Goal: Information Seeking & Learning: Understand process/instructions

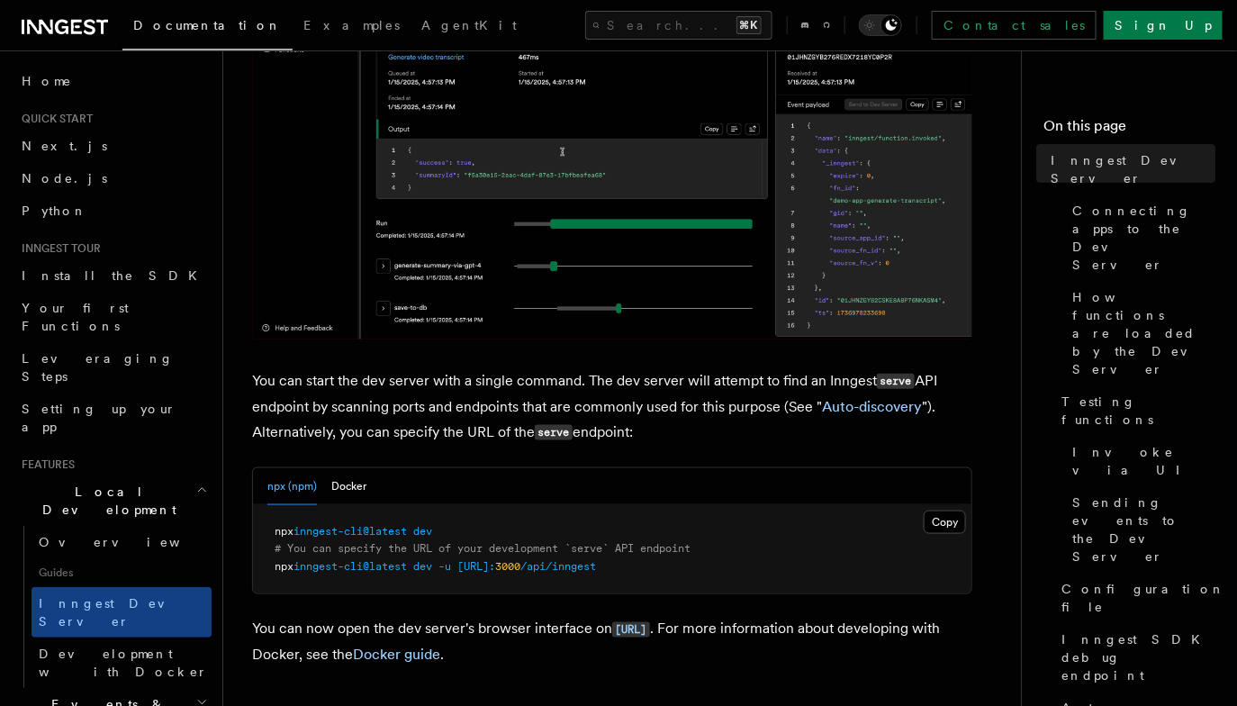
scroll to position [472, 0]
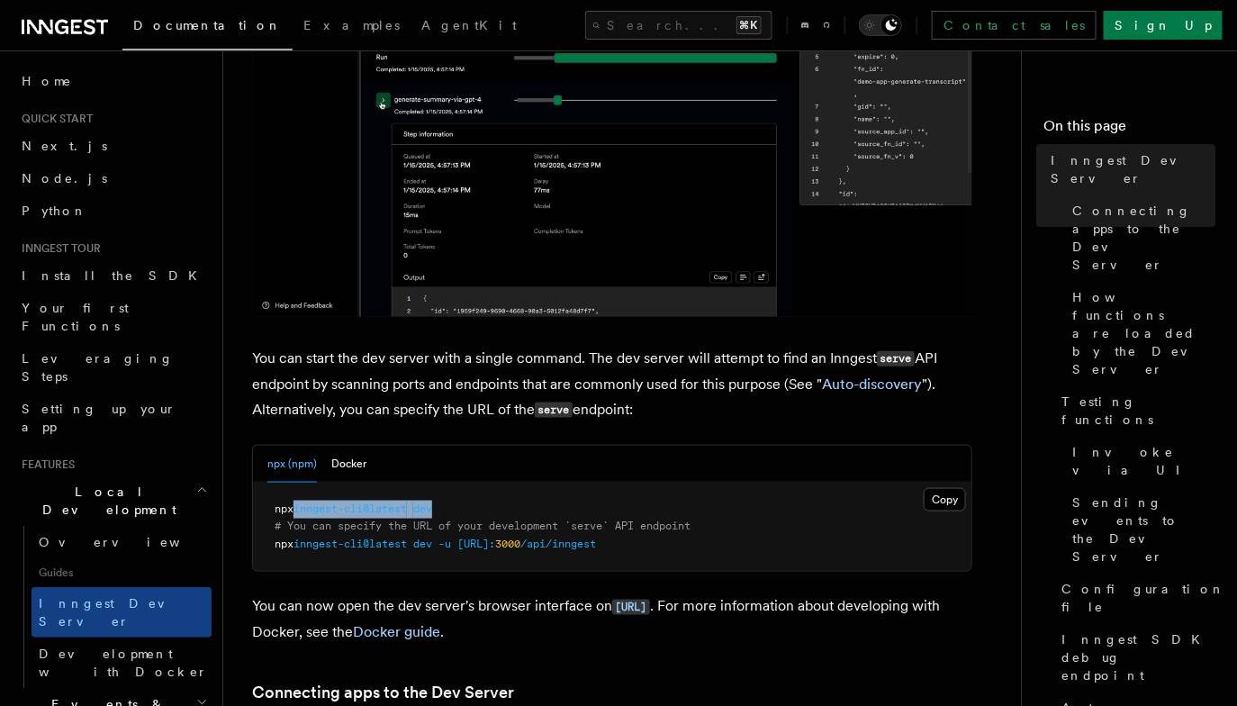
drag, startPoint x: 445, startPoint y: 504, endPoint x: 302, endPoint y: 504, distance: 143.1
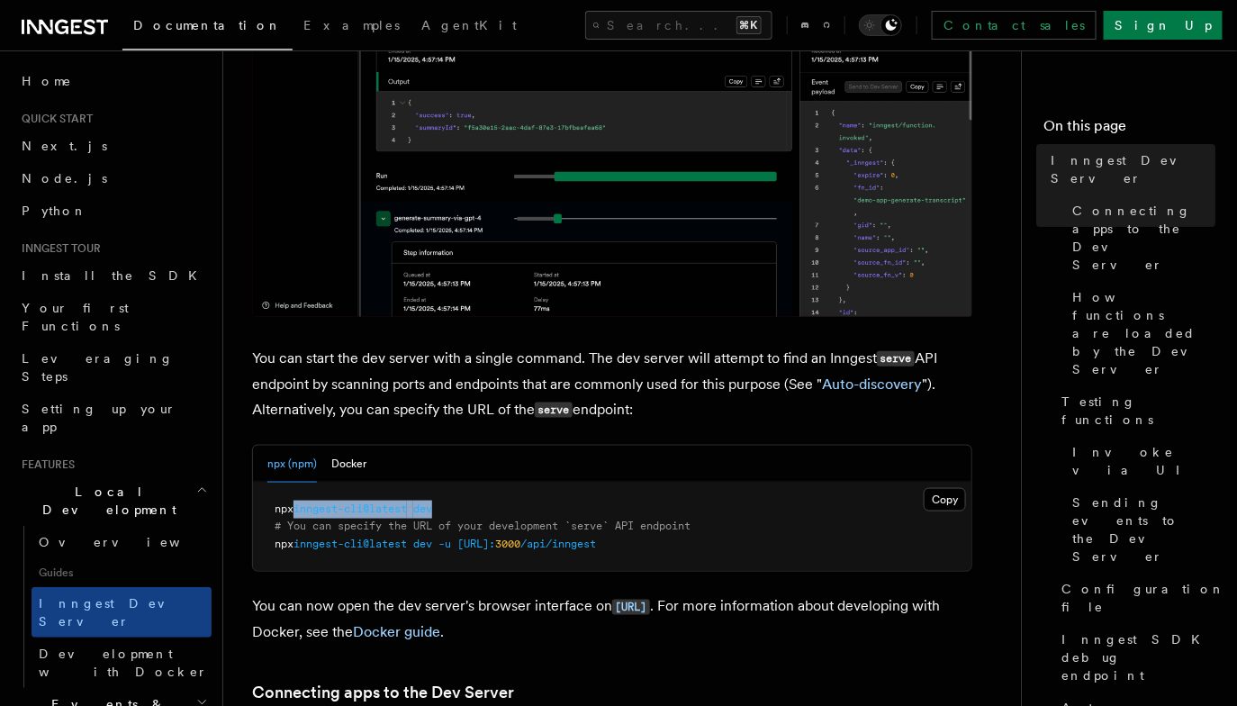
click at [302, 504] on pre "npx inngest-cli@latest dev # You can specify the URL of your development `serve…" at bounding box center [612, 527] width 718 height 89
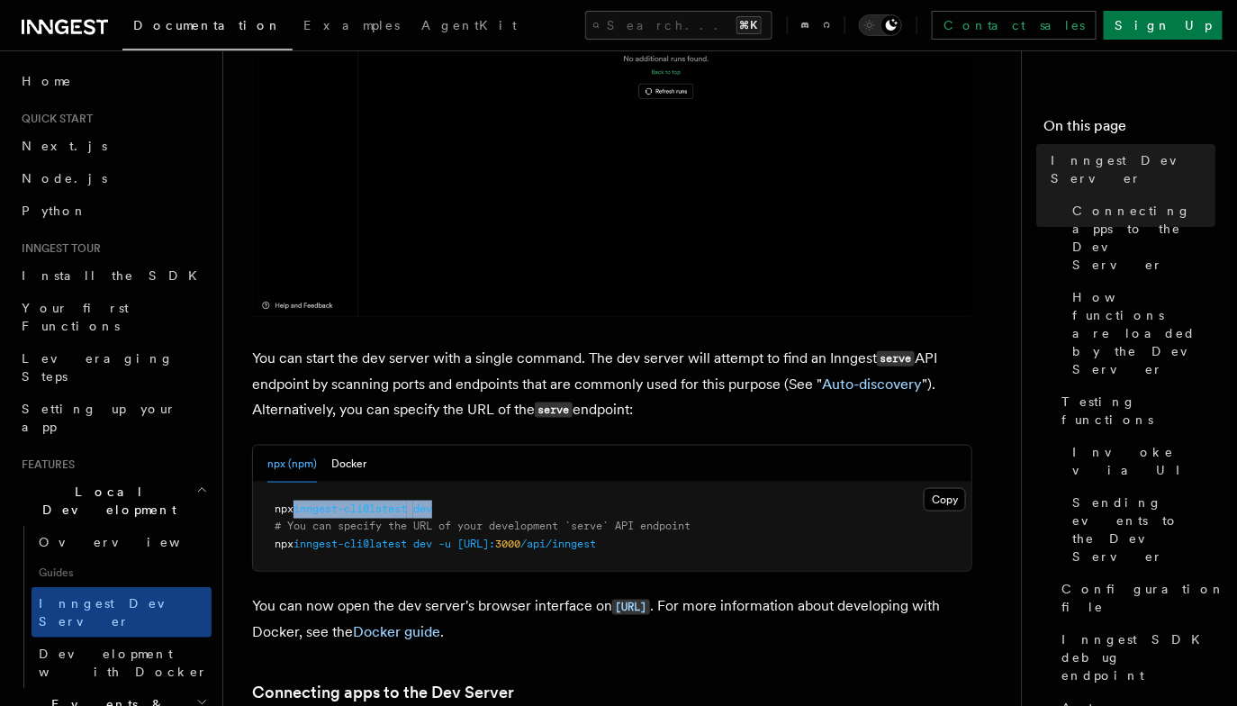
copy span "inngest-cli@latest dev"
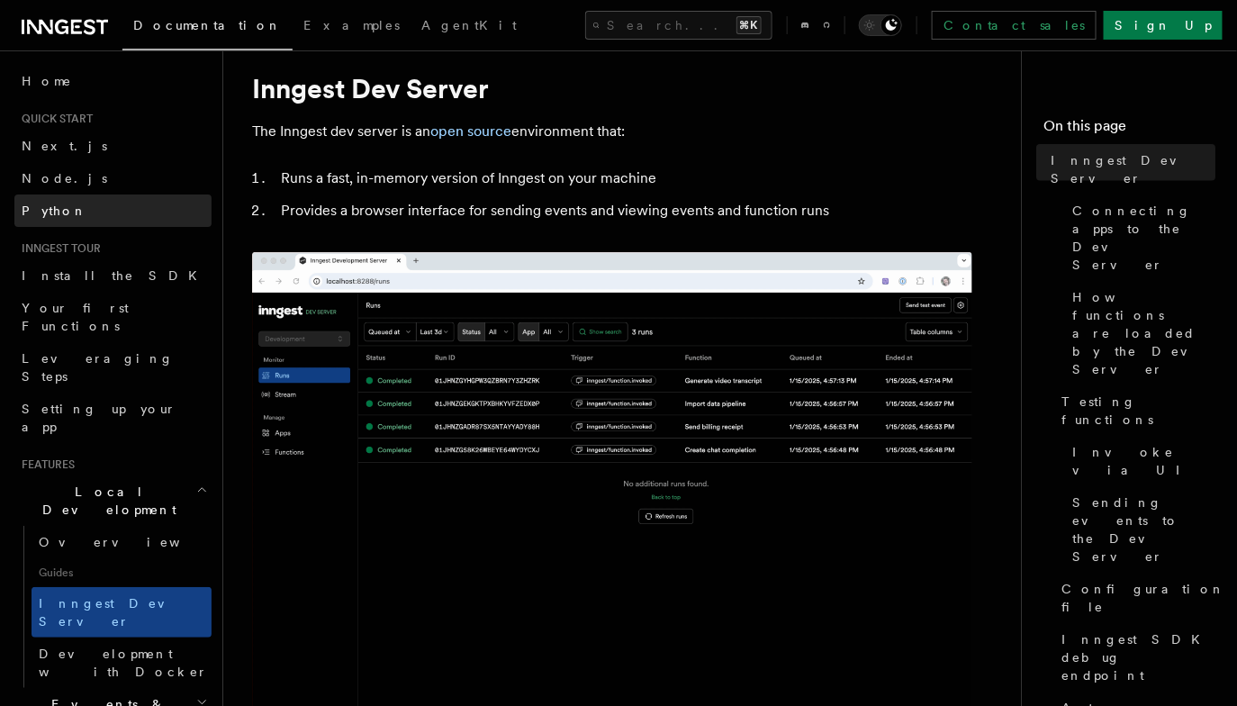
scroll to position [0, 0]
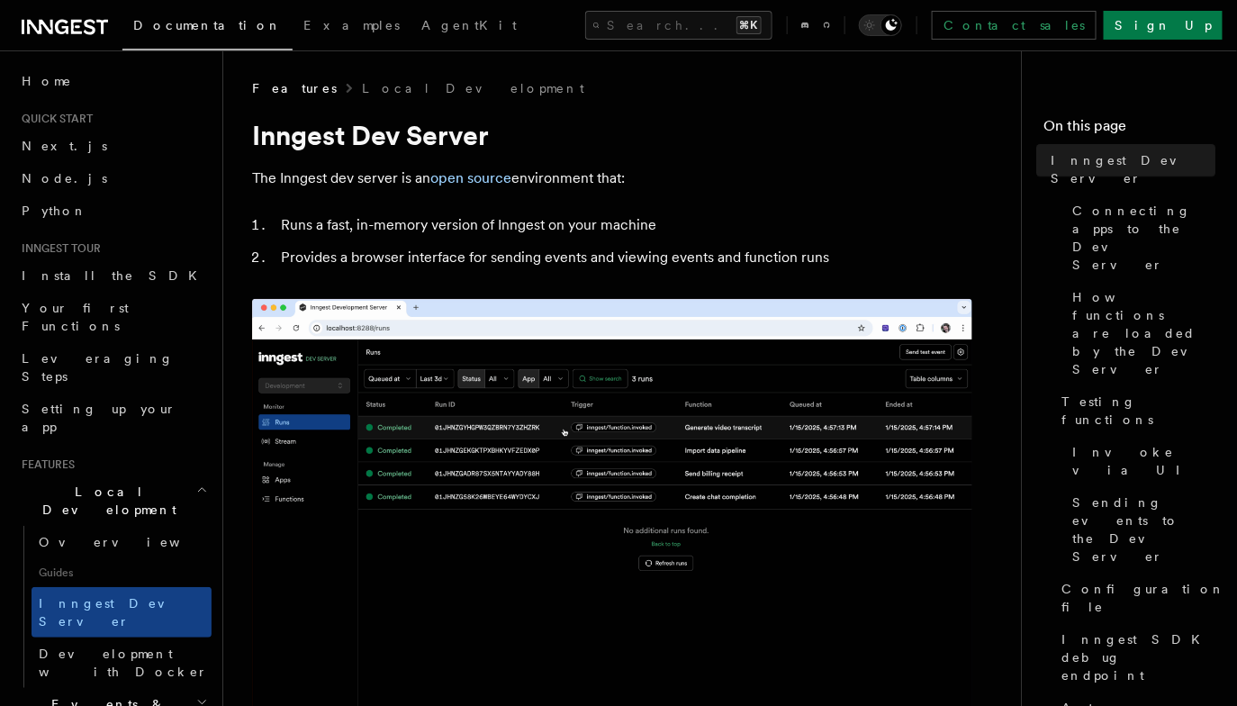
click at [98, 60] on header "Search... Documentation Examples AgentKit Home Quick start Next.js Node.js Pyth…" at bounding box center [111, 377] width 223 height 655
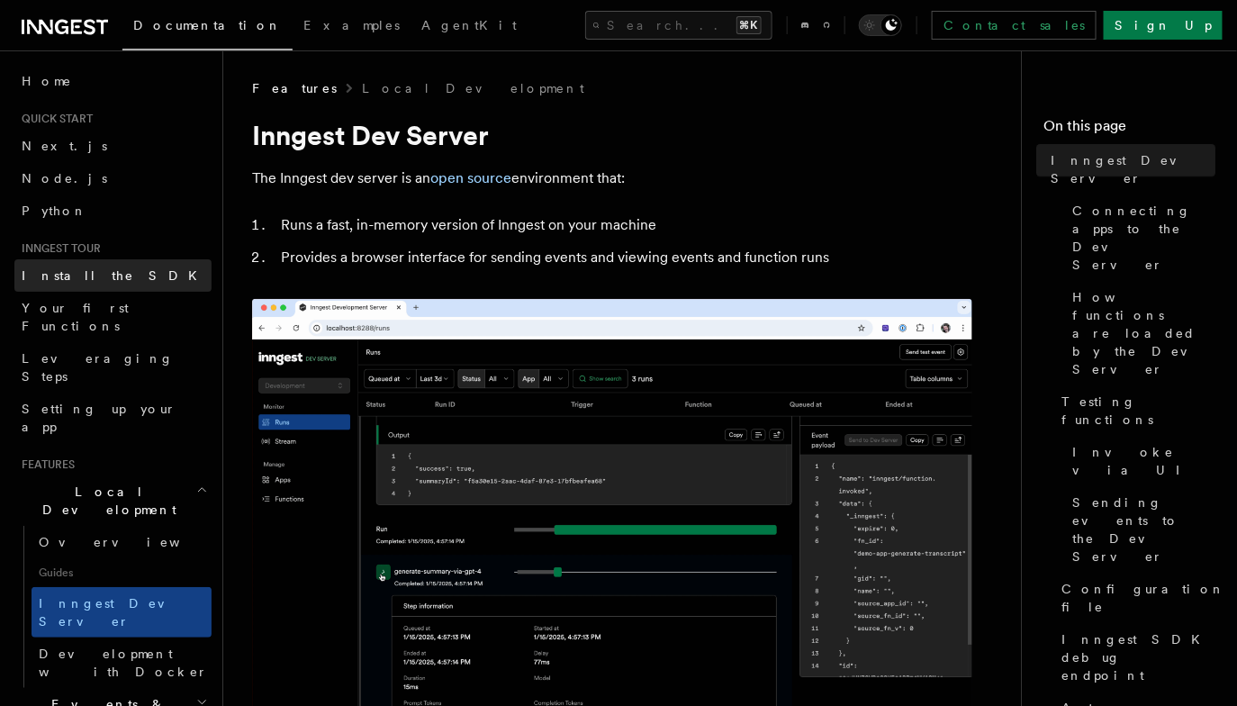
click at [108, 272] on link "Install the SDK" at bounding box center [112, 275] width 197 height 32
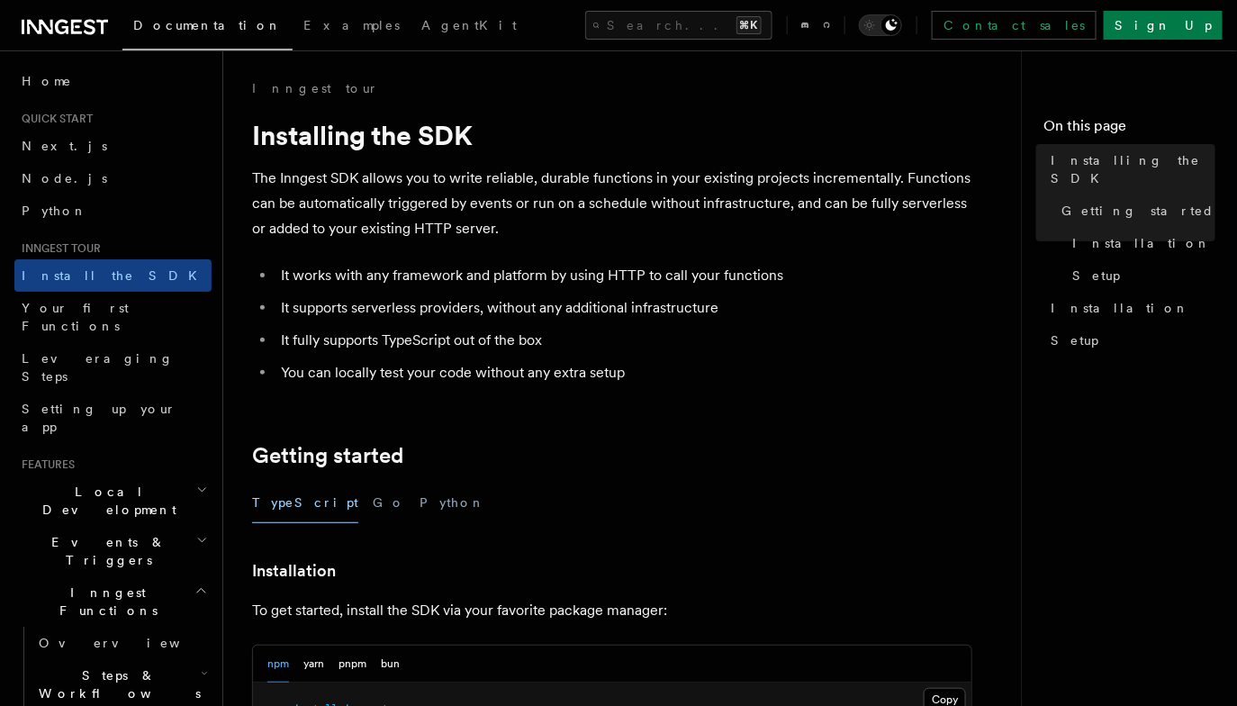
scroll to position [432, 0]
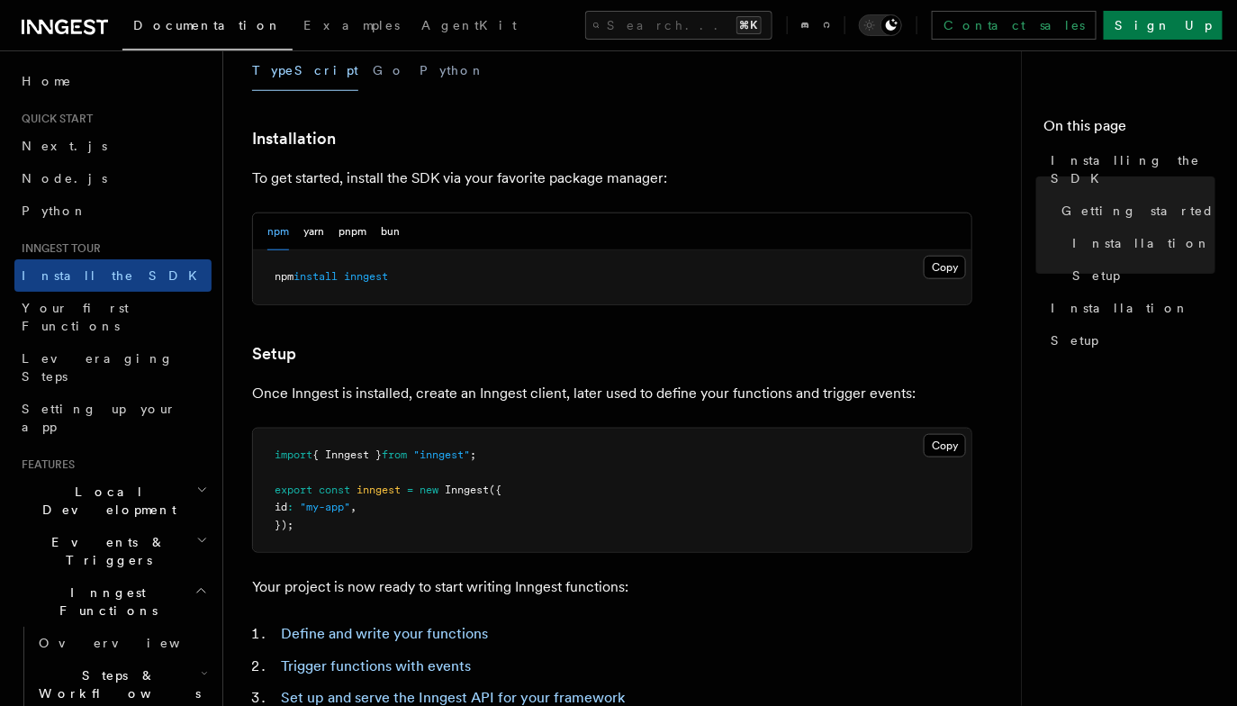
click at [371, 261] on pre "npm install inngest" at bounding box center [612, 277] width 718 height 54
click at [378, 272] on span "inngest" at bounding box center [366, 276] width 44 height 13
copy span "inngest"
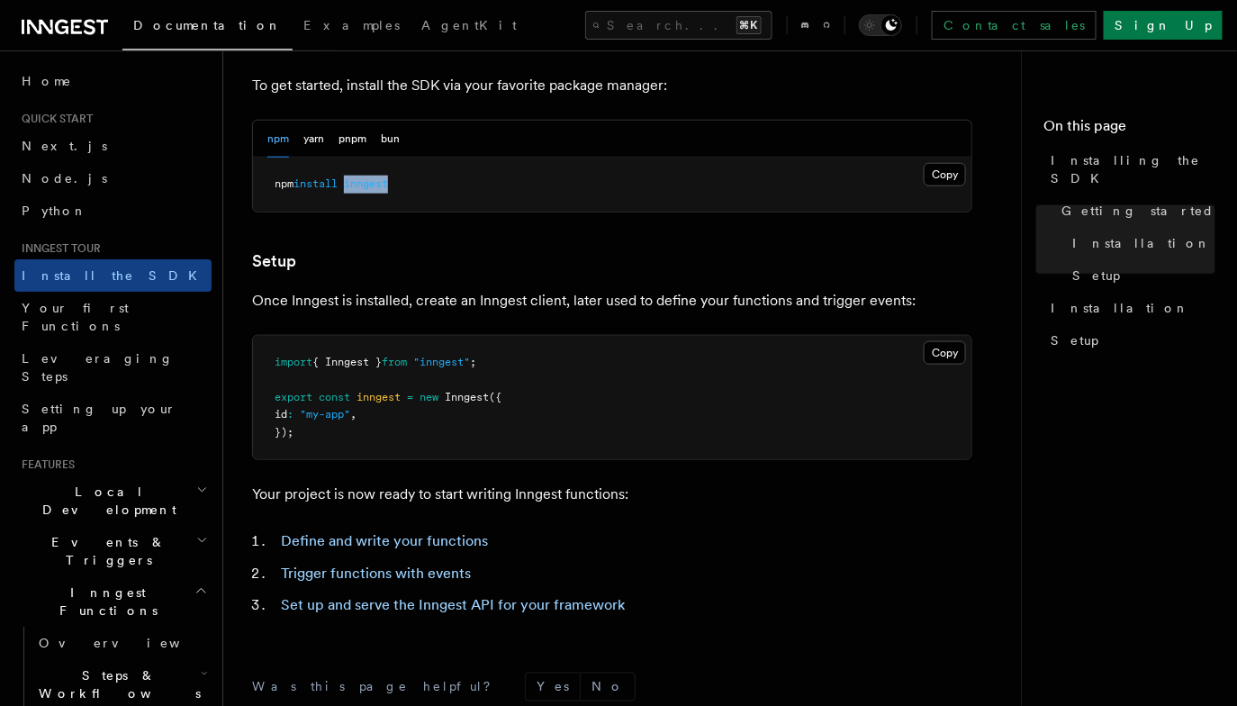
scroll to position [546, 0]
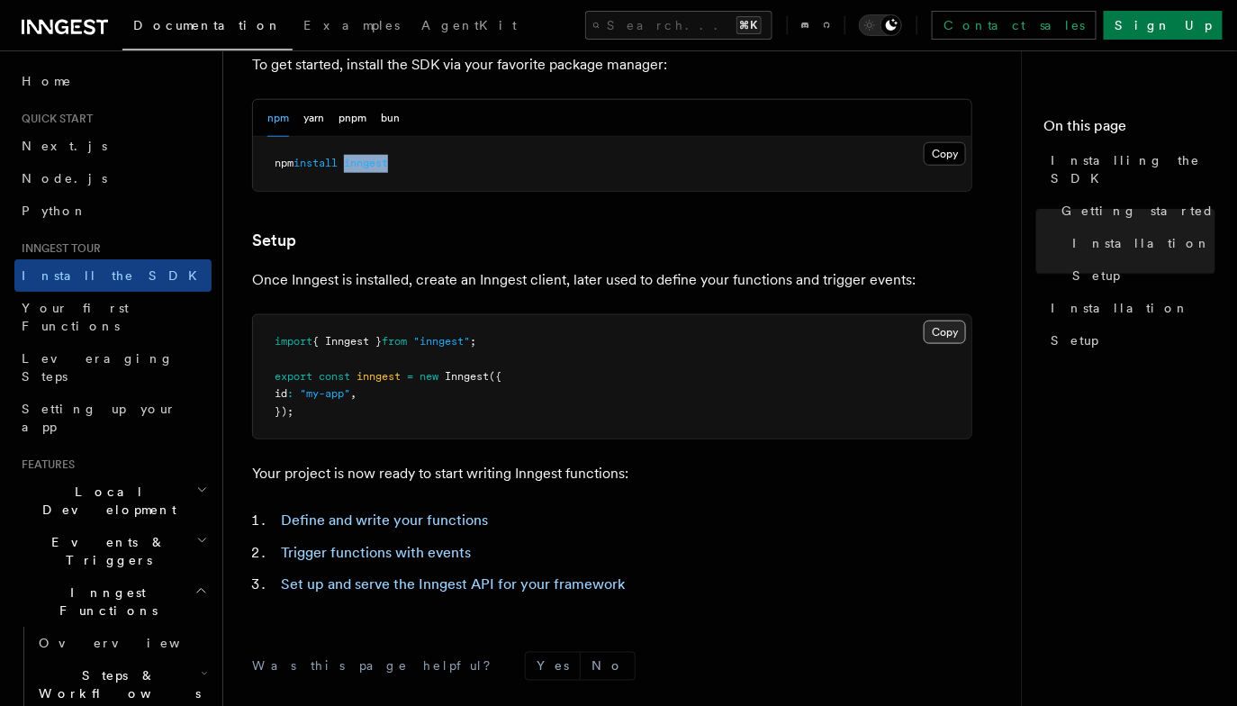
click at [948, 325] on button "Copy Copied" at bounding box center [945, 331] width 42 height 23
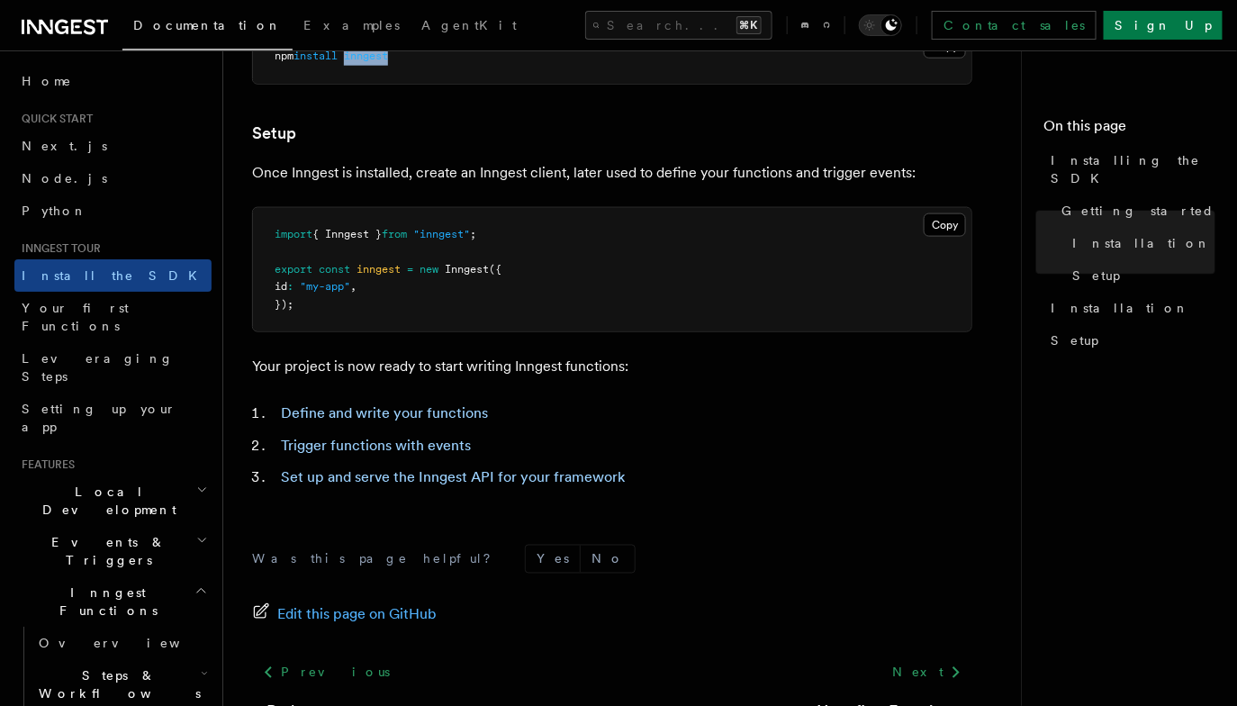
scroll to position [789, 0]
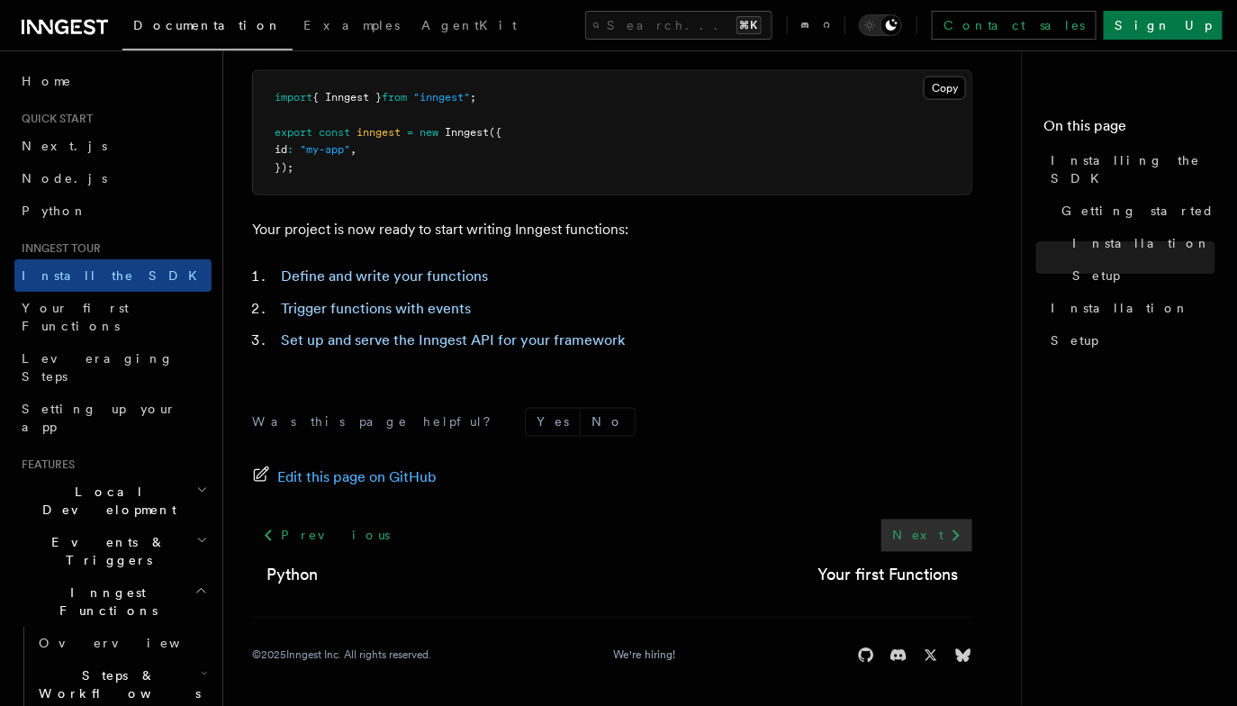
click at [929, 520] on link "Next" at bounding box center [926, 535] width 91 height 32
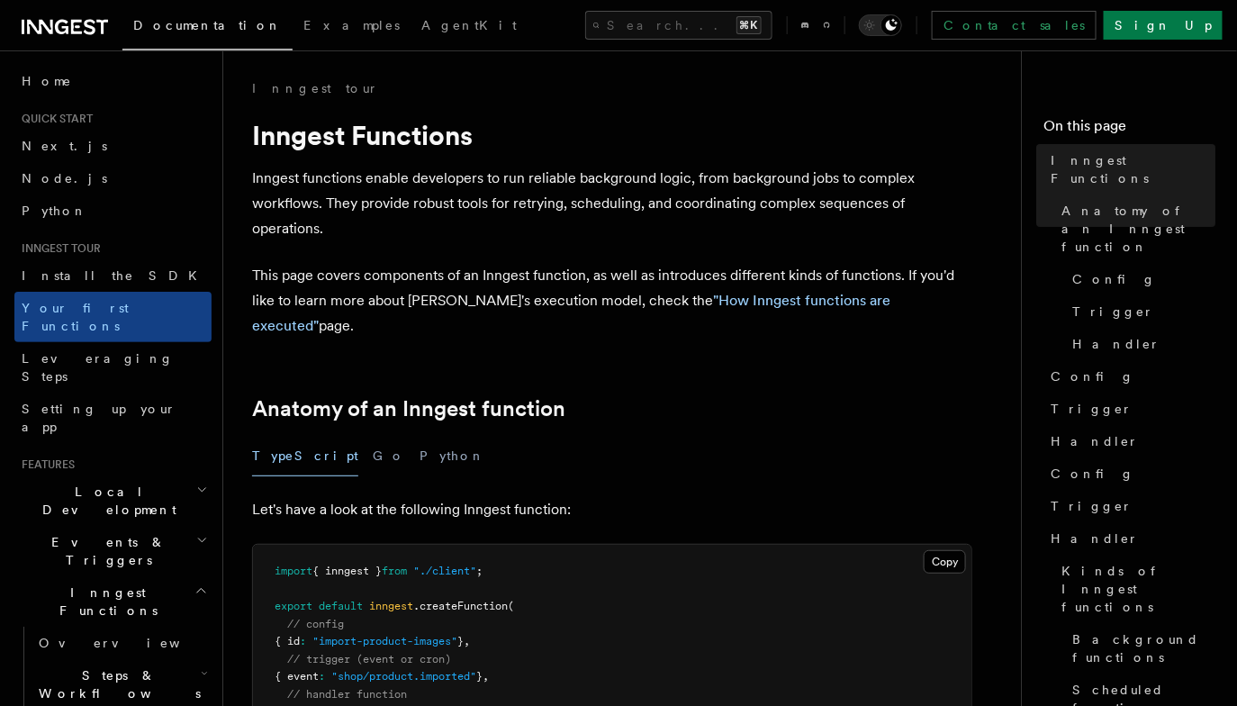
scroll to position [226, 0]
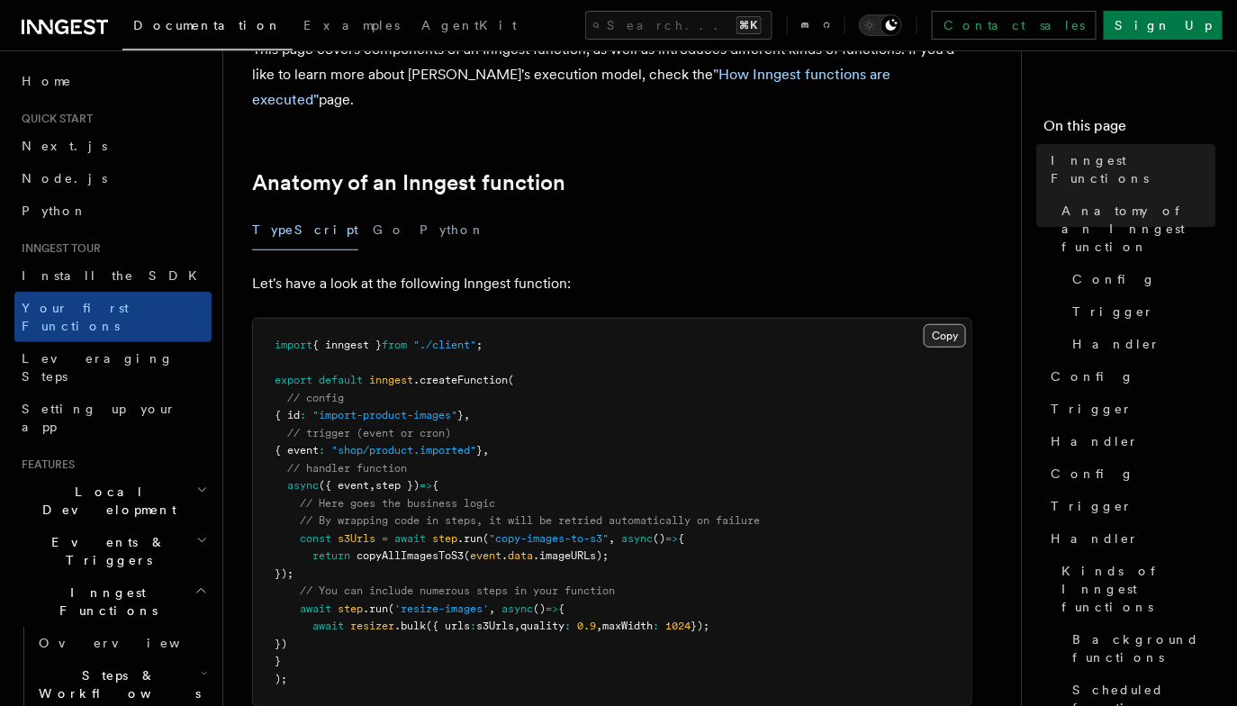
click at [951, 324] on button "Copy Copied" at bounding box center [945, 335] width 42 height 23
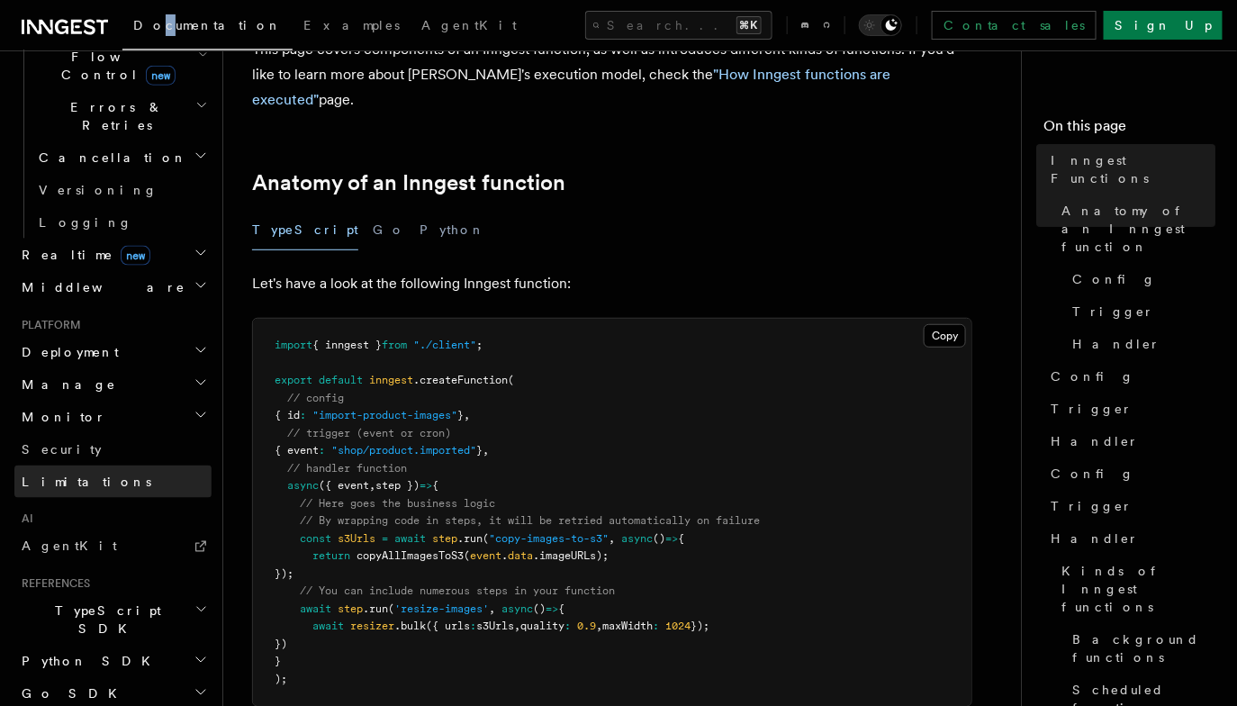
scroll to position [654, 0]
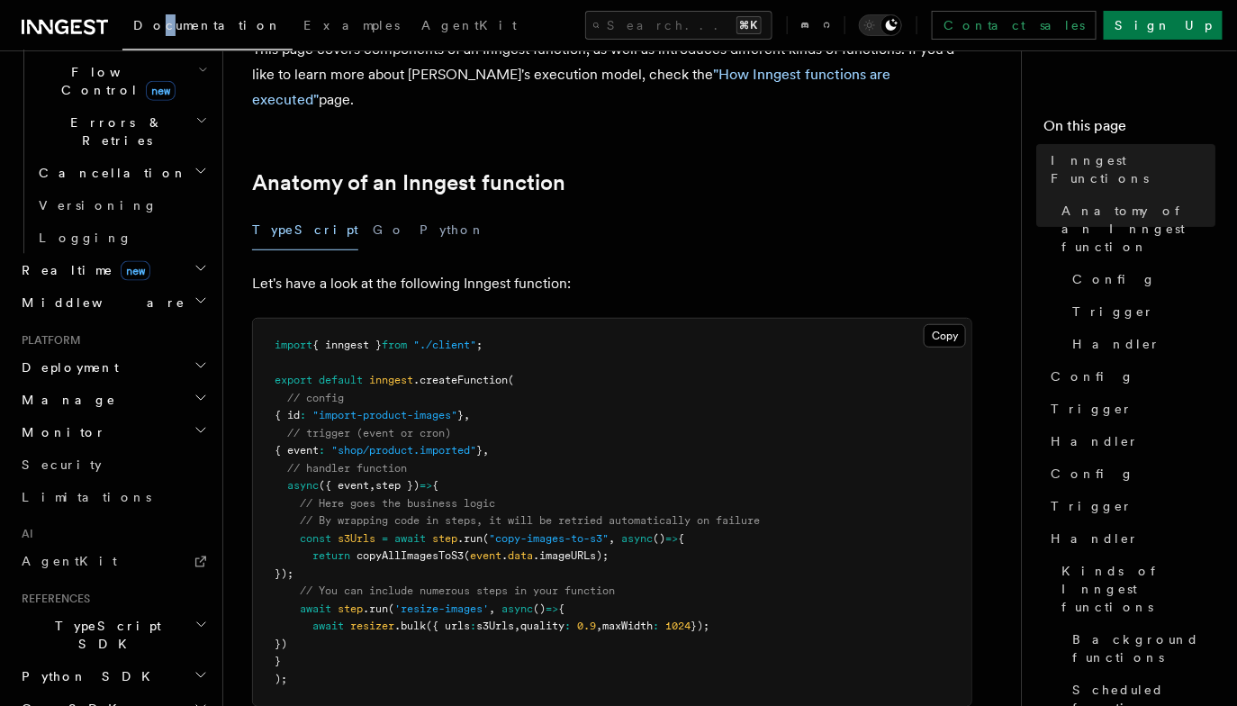
click at [130, 351] on h2 "Deployment" at bounding box center [112, 367] width 197 height 32
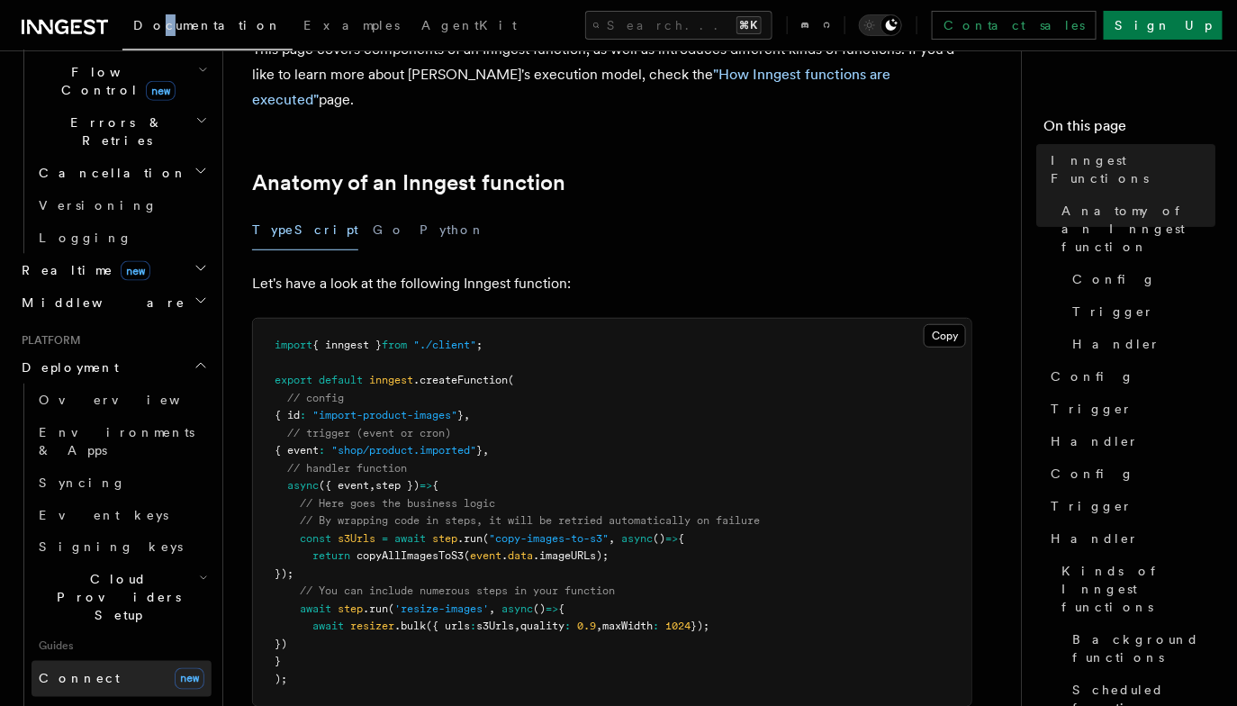
click at [100, 661] on link "Connect new" at bounding box center [122, 679] width 180 height 36
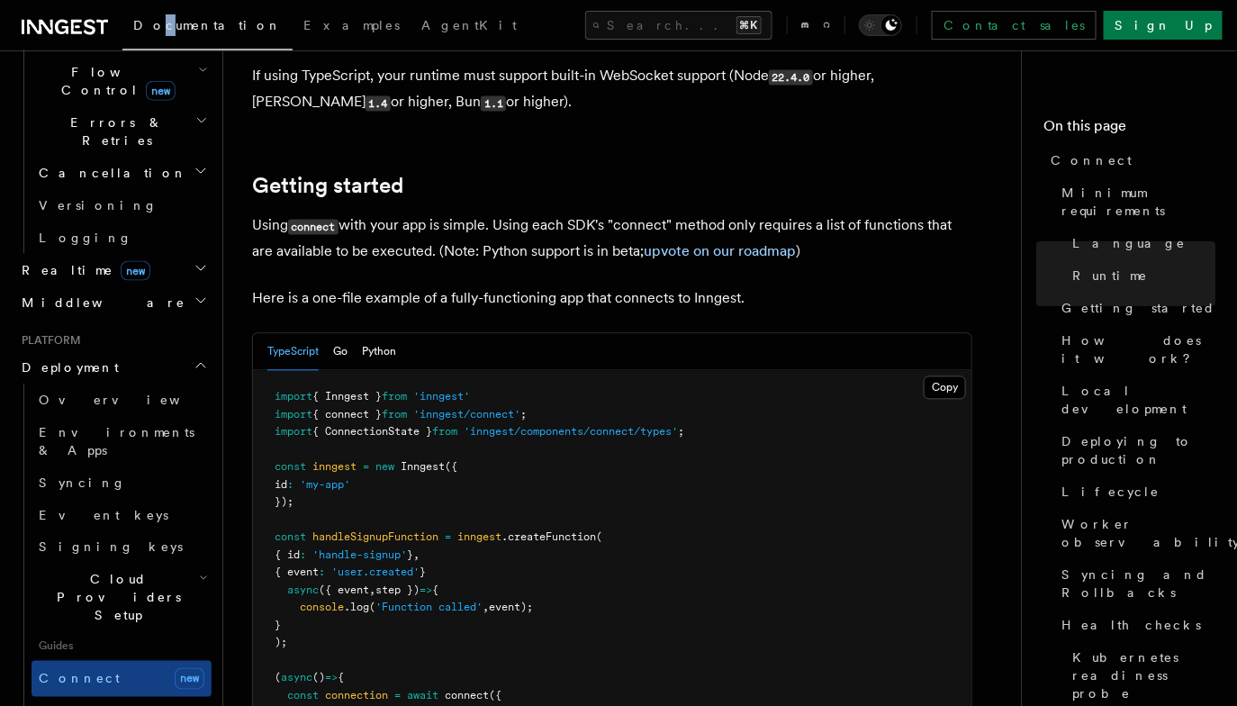
scroll to position [1180, 0]
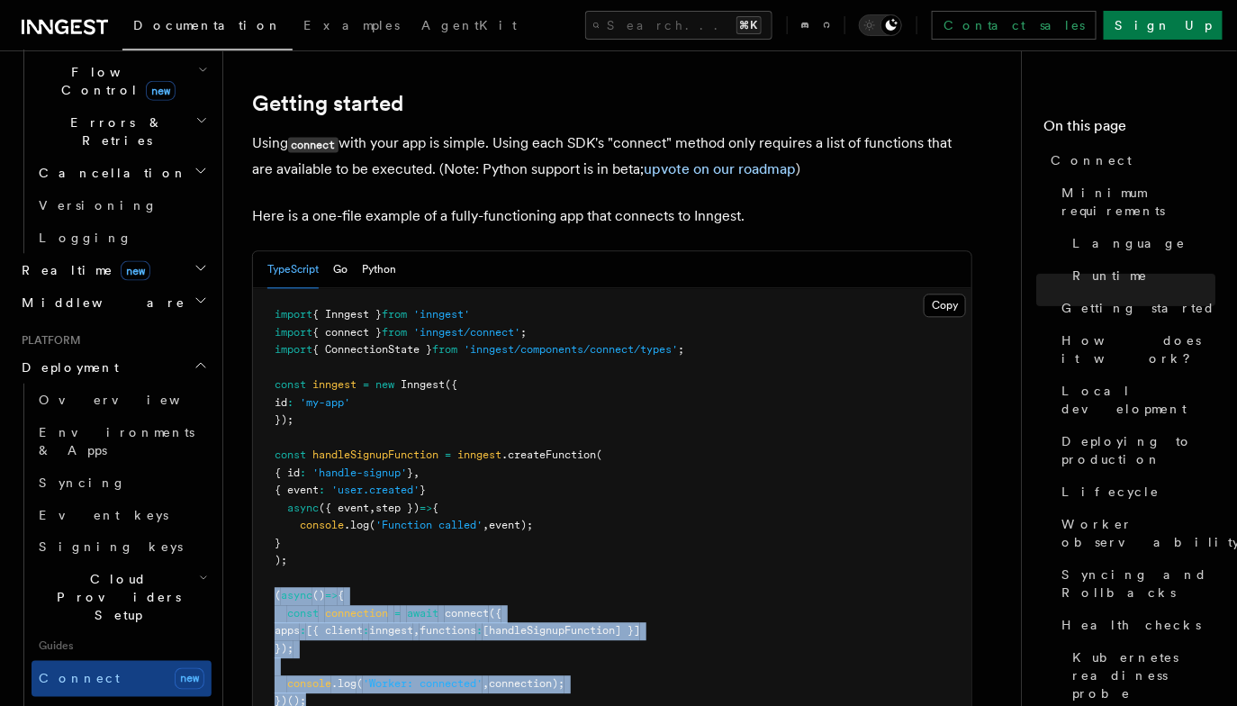
drag, startPoint x: 274, startPoint y: 520, endPoint x: 374, endPoint y: 636, distance: 153.8
click at [374, 636] on pre "import { Inngest } from 'inngest' import { connect } from 'inngest/connect' ; i…" at bounding box center [612, 508] width 718 height 440
copy code "( async () => { const connection = await connect ({ apps : [{ client : inngest …"
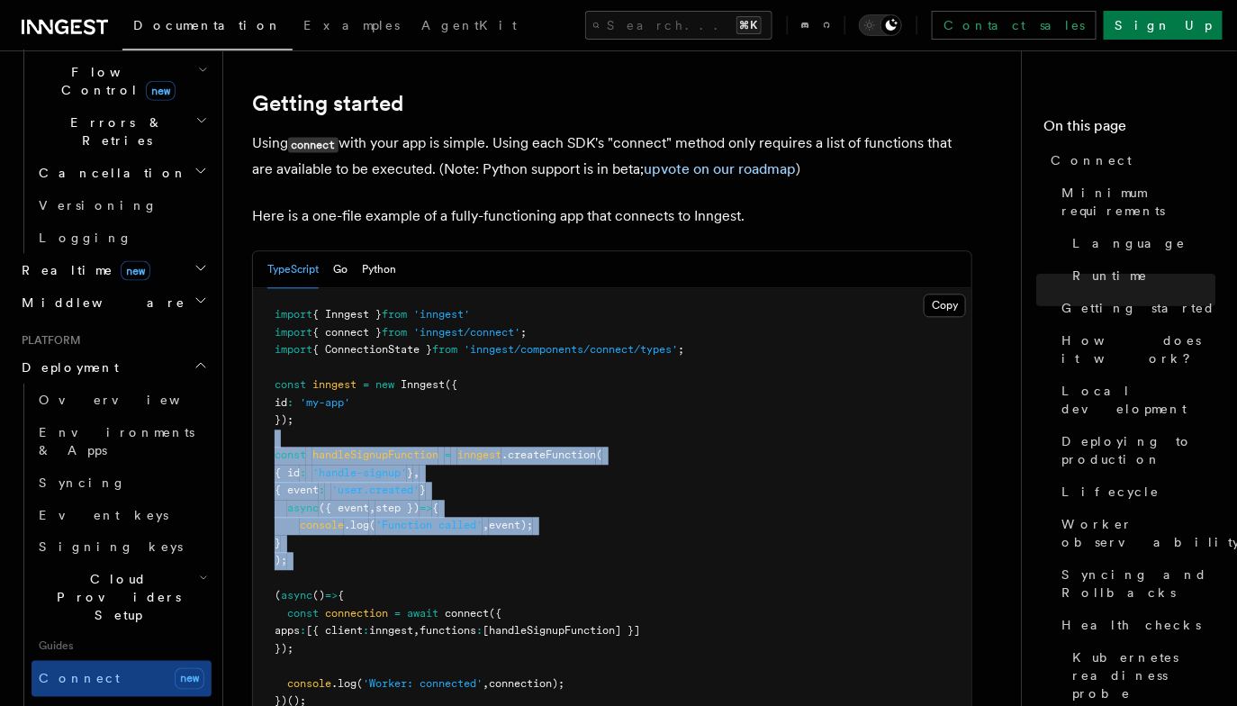
drag, startPoint x: 302, startPoint y: 503, endPoint x: 275, endPoint y: 365, distance: 141.1
click at [275, 365] on pre "import { Inngest } from 'inngest' import { connect } from 'inngest/connect' ; i…" at bounding box center [612, 508] width 718 height 440
copy code "const handleSignupFunction = inngest .createFunction ( { id : 'handle-signup' }…"
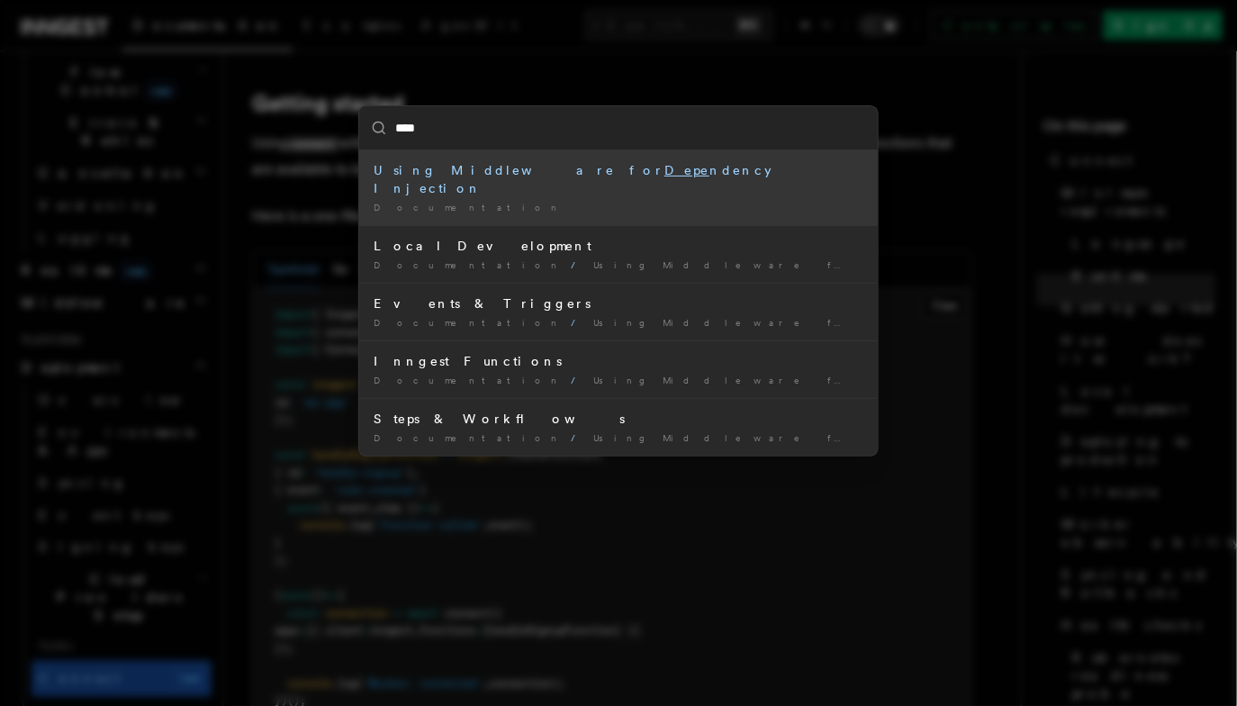
type input "*****"
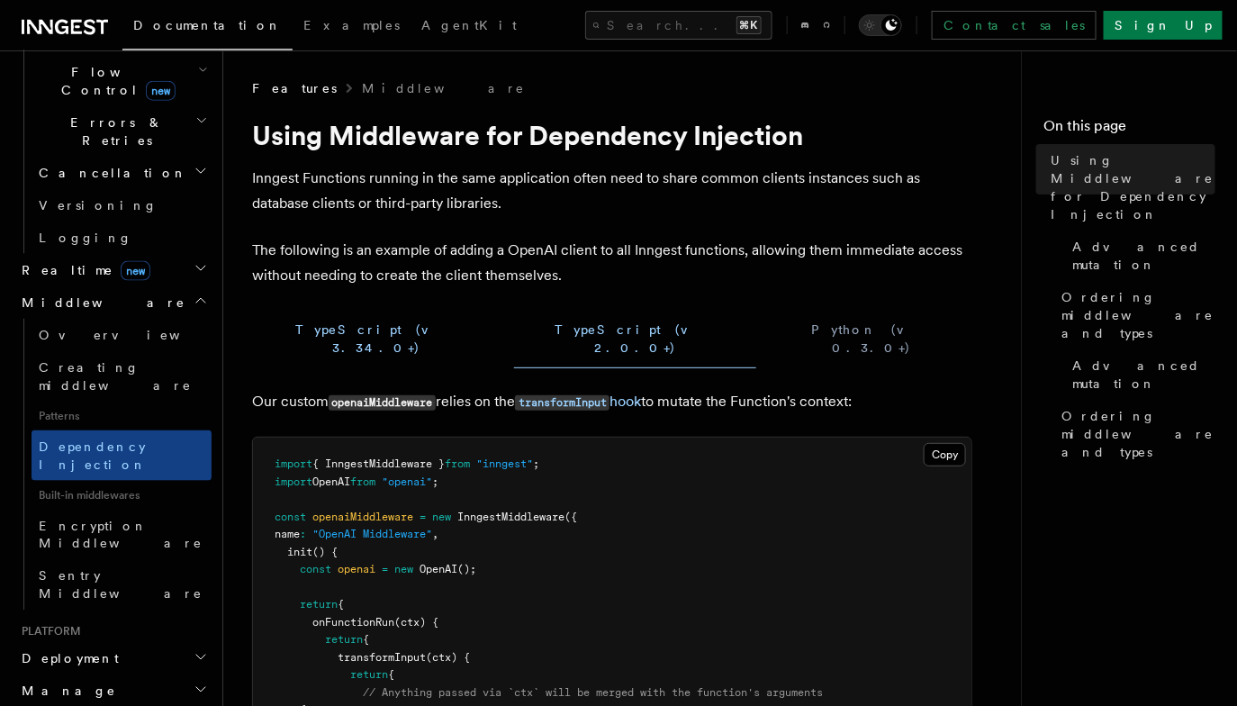
click at [338, 318] on button "TypeScript (v 3.34.0+)" at bounding box center [376, 339] width 248 height 59
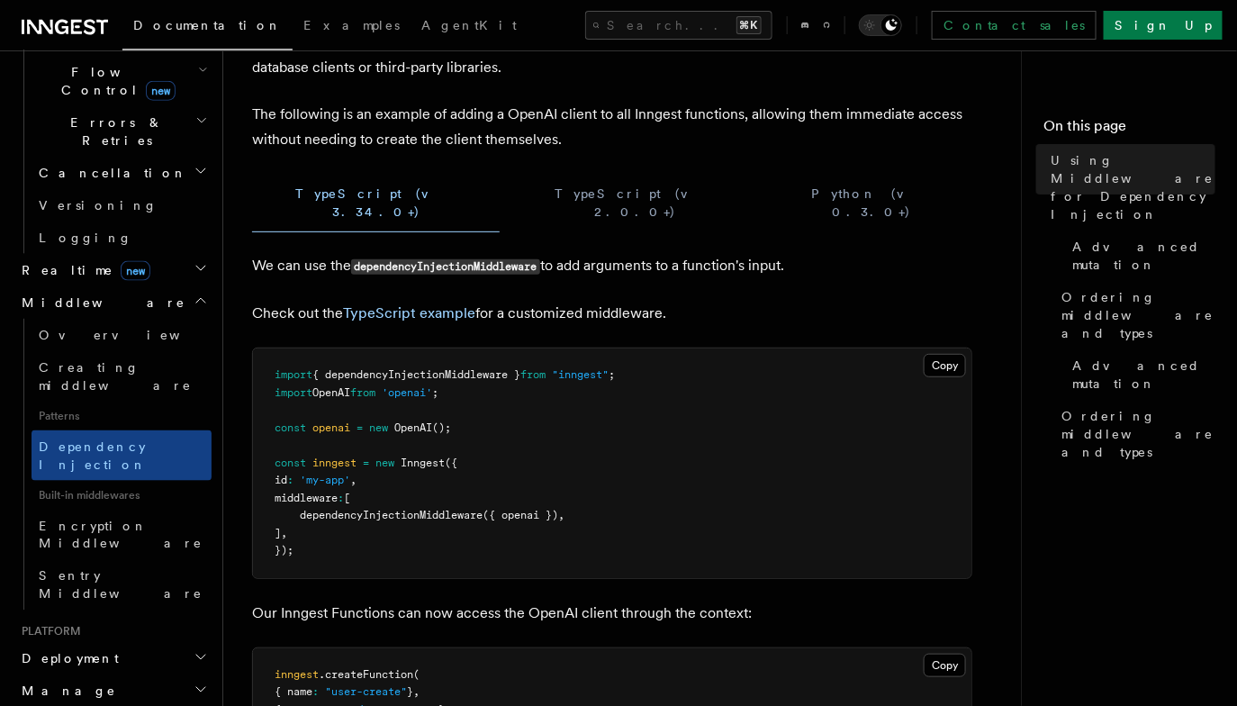
scroll to position [259, 0]
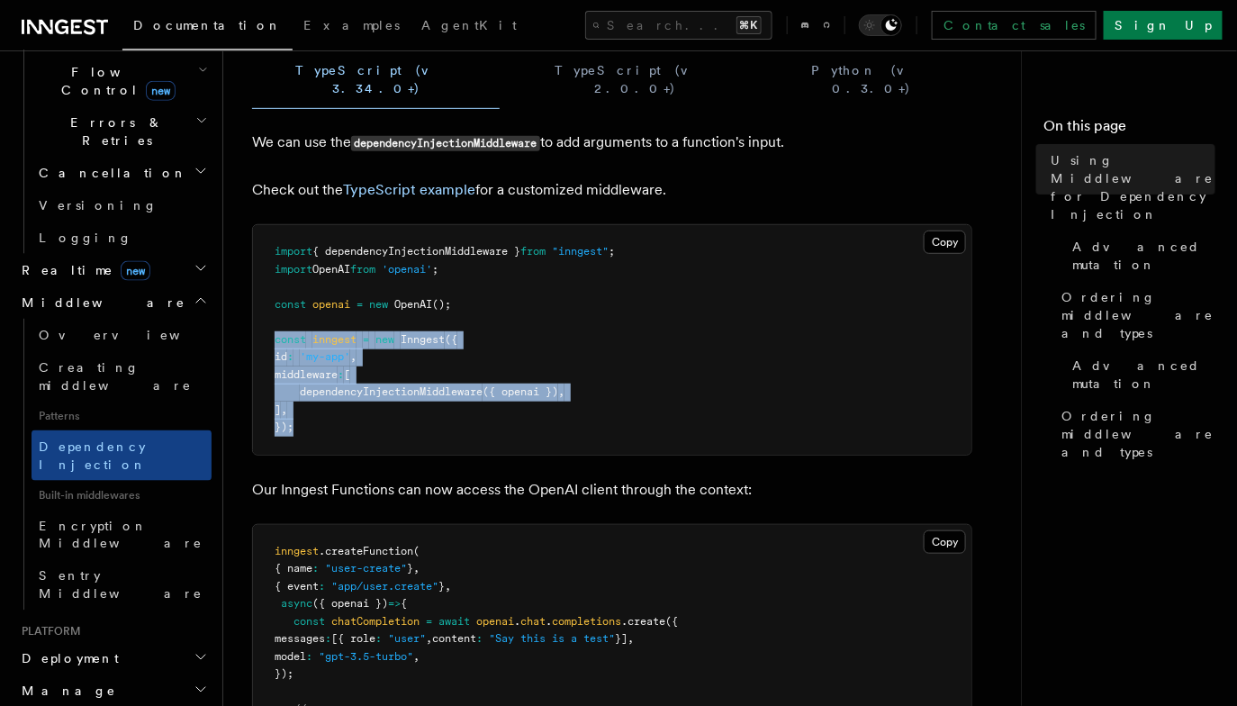
drag, startPoint x: 311, startPoint y: 415, endPoint x: 275, endPoint y: 321, distance: 100.3
click at [275, 321] on pre "import { dependencyInjectionMiddleware } from "inngest" ; import OpenAI from 'o…" at bounding box center [612, 340] width 718 height 230
copy code "const inngest = new Inngest ({ id : 'my-app' , middleware : [ dependencyInjecti…"
click at [275, 333] on span "const" at bounding box center [291, 339] width 32 height 13
copy code "middleware : [ dependencyInjectionMiddleware ({ openai }) , ] ,"
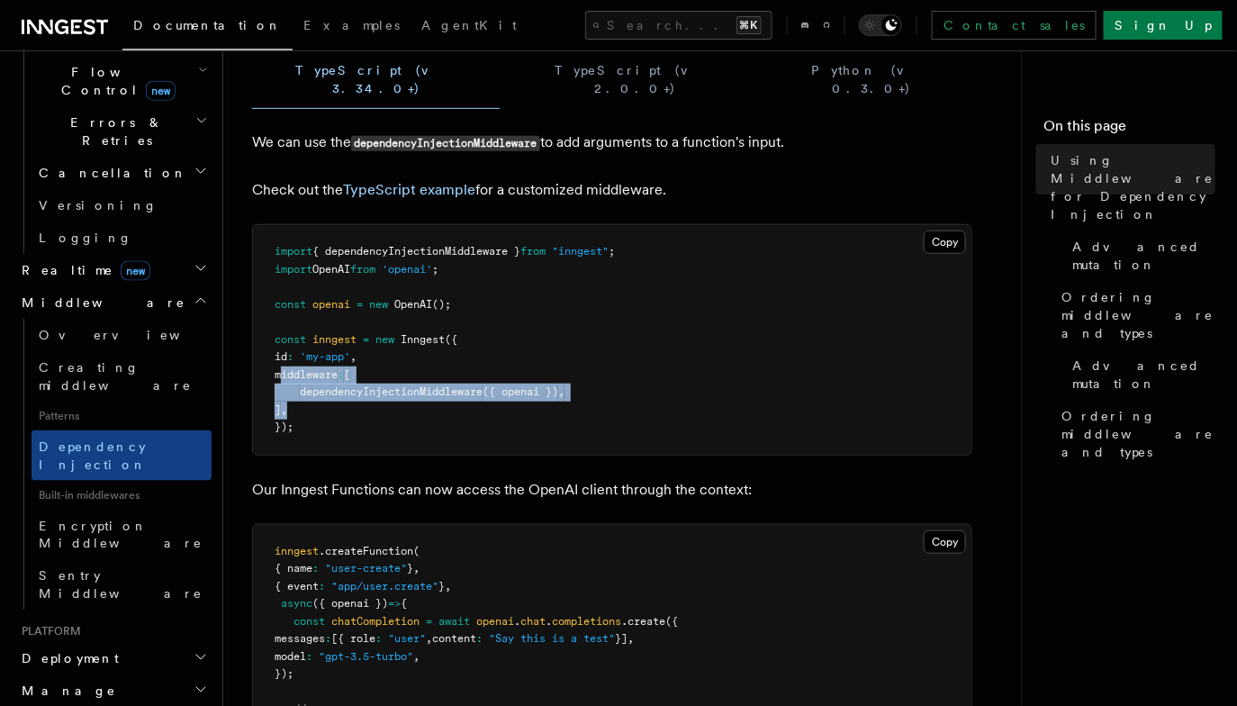
drag, startPoint x: 281, startPoint y: 358, endPoint x: 320, endPoint y: 393, distance: 52.3
click at [320, 393] on pre "import { dependencyInjectionMiddleware } from "inngest" ; import OpenAI from 'o…" at bounding box center [612, 340] width 718 height 230
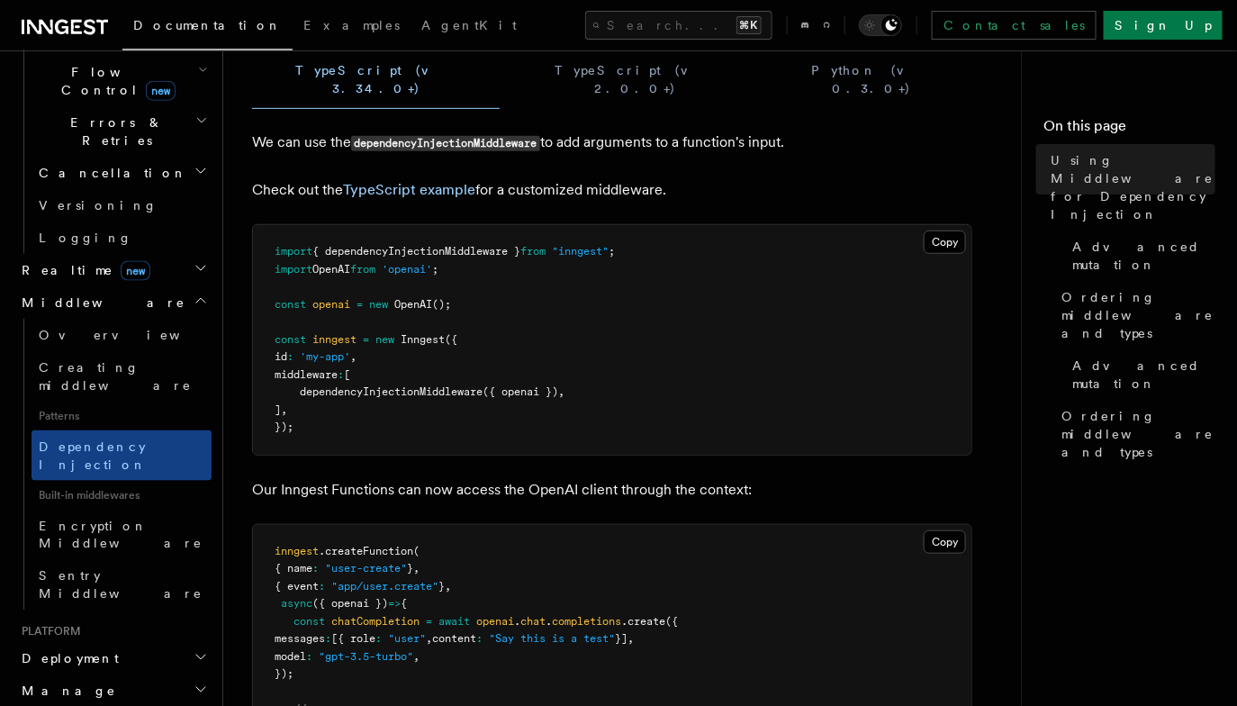
click at [399, 243] on pre "import { dependencyInjectionMiddleware } from "inngest" ; import OpenAI from 'o…" at bounding box center [612, 340] width 718 height 230
click at [406, 245] on span "{ dependencyInjectionMiddleware }" at bounding box center [416, 251] width 208 height 13
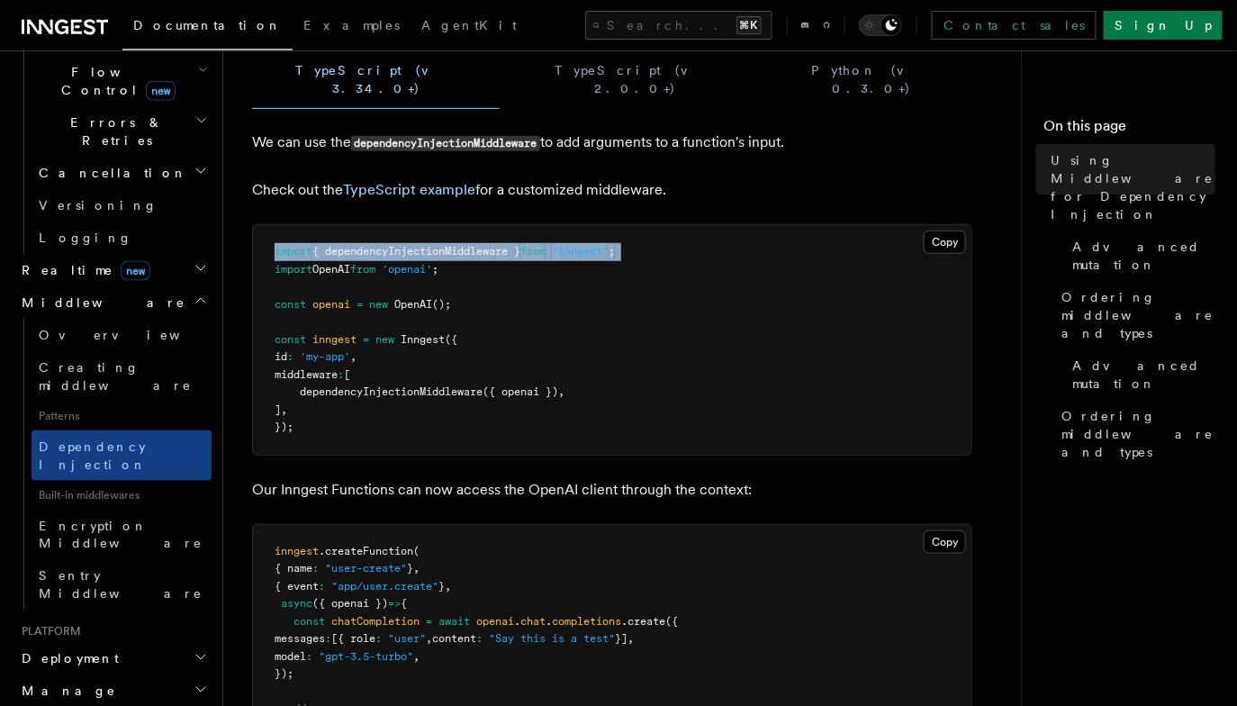
click at [406, 245] on span "{ dependencyInjectionMiddleware }" at bounding box center [416, 251] width 208 height 13
copy code "import { dependencyInjectionMiddleware } from "inngest" ;"
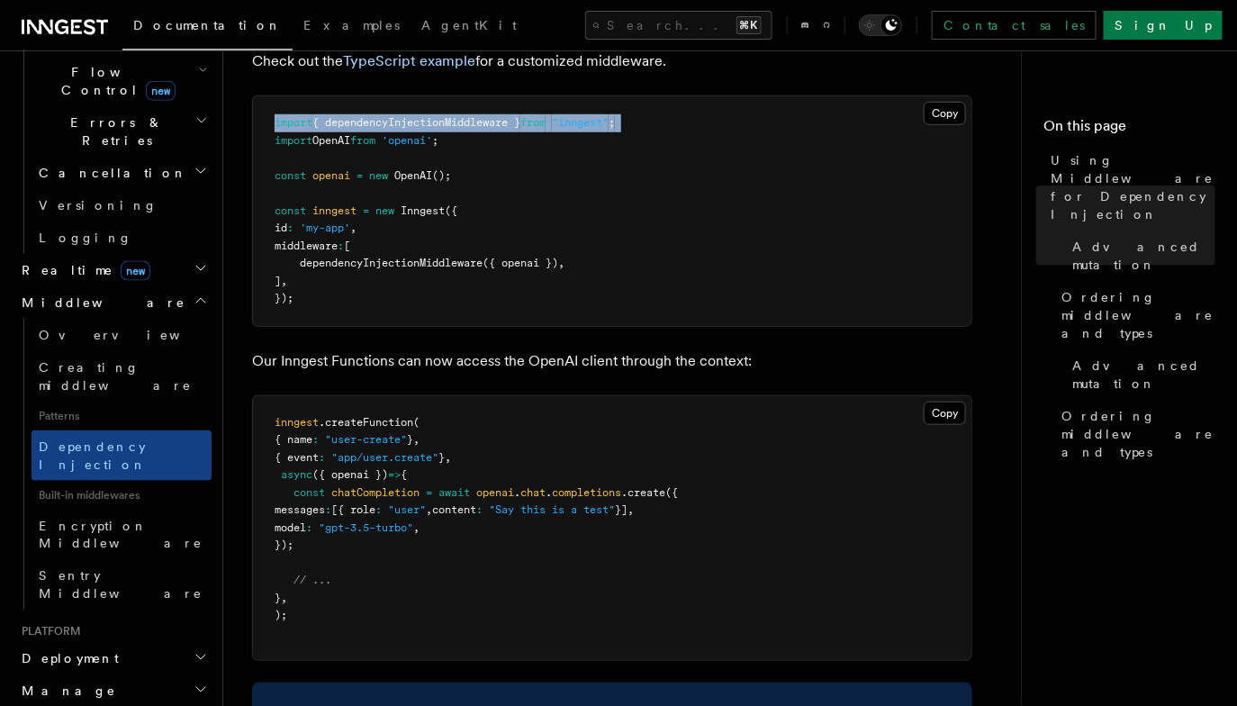
scroll to position [0, 0]
